Goal: Task Accomplishment & Management: Manage account settings

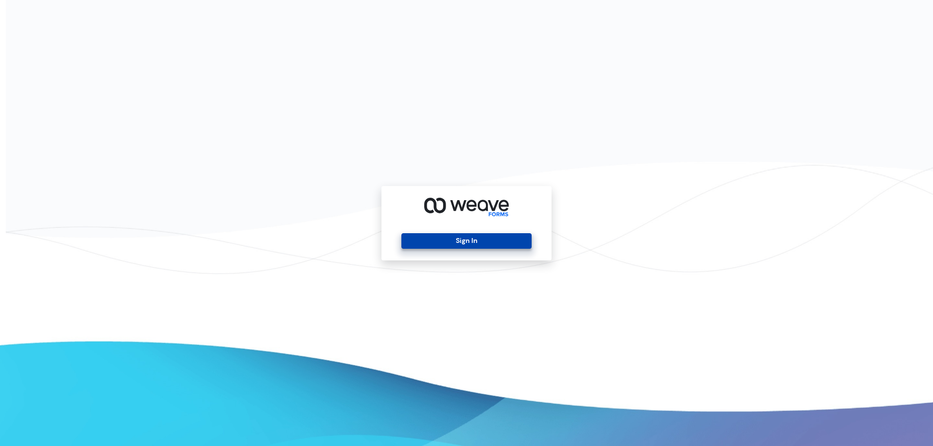
click at [460, 243] on button "Sign In" at bounding box center [466, 241] width 130 height 16
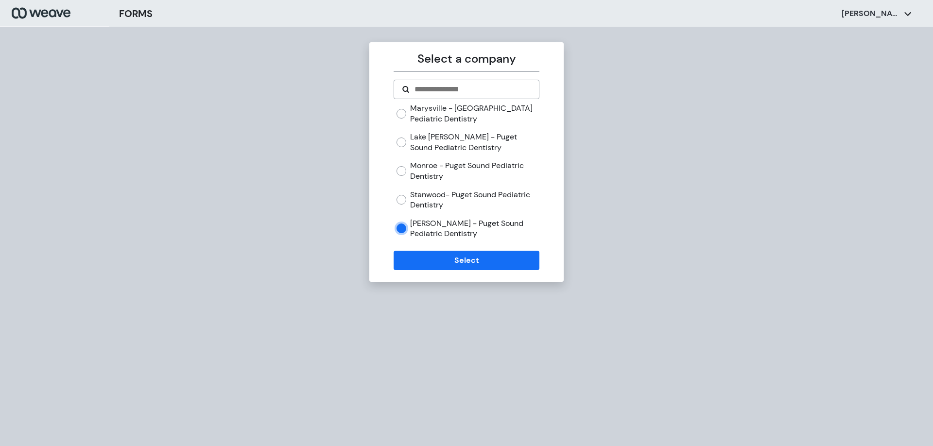
click at [446, 272] on div "Select a company [GEOGRAPHIC_DATA] - [GEOGRAPHIC_DATA] Pediatric Dentistry [GEO…" at bounding box center [466, 161] width 194 height 239
click at [447, 264] on button "Select" at bounding box center [465, 260] width 145 height 19
